Goal: Check status

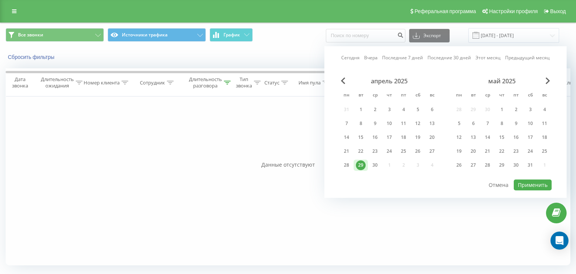
click at [548, 80] on span "Next Month" at bounding box center [548, 80] width 5 height 7
click at [548, 81] on span "Next Month" at bounding box center [548, 80] width 5 height 7
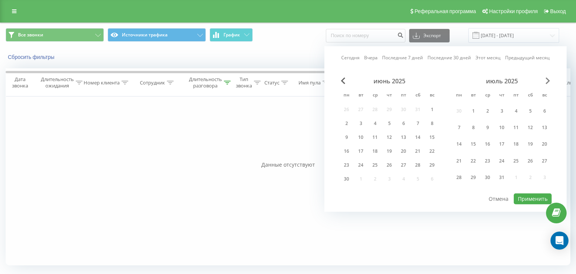
click at [548, 81] on span "Next Month" at bounding box center [548, 80] width 5 height 7
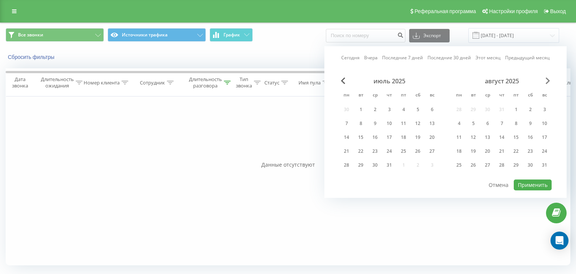
click at [548, 81] on span "Next Month" at bounding box center [548, 80] width 5 height 7
click at [347, 152] on div "22" at bounding box center [347, 151] width 10 height 10
click at [542, 180] on button "Применить" at bounding box center [533, 184] width 38 height 11
type input "[DATE] - [DATE]"
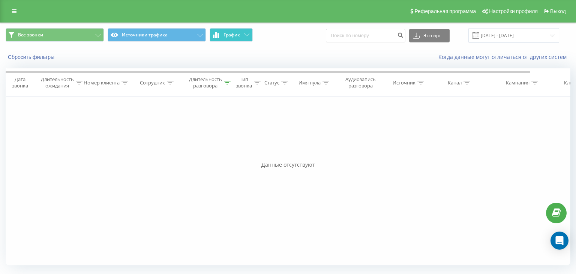
click at [242, 37] on button "График" at bounding box center [231, 35] width 43 height 14
